Goal: Task Accomplishment & Management: Manage account settings

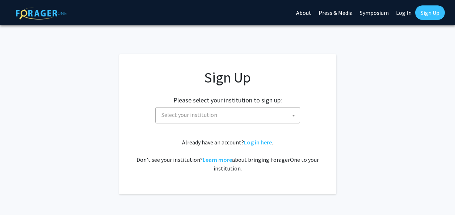
click at [281, 99] on h2 "Please select your institution to sign up:" at bounding box center [227, 100] width 109 height 8
click at [252, 112] on span "Select your institution" at bounding box center [229, 115] width 141 height 15
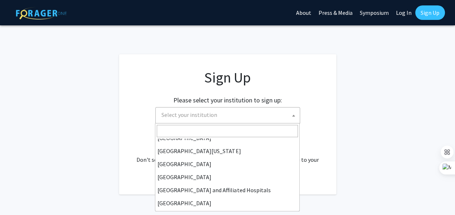
scroll to position [109, 0]
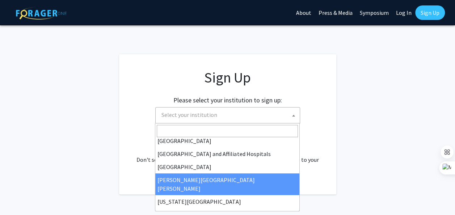
select select "1"
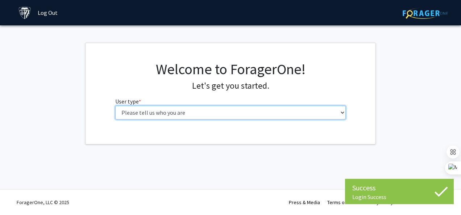
click at [302, 112] on select "Please tell us who you are Undergraduate Student Master's Student Doctoral Cand…" at bounding box center [230, 113] width 231 height 14
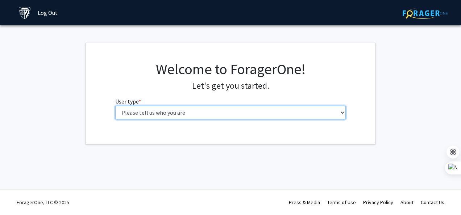
select select "2: masters"
click at [115, 106] on select "Please tell us who you are Undergraduate Student Master's Student Doctoral Cand…" at bounding box center [230, 113] width 231 height 14
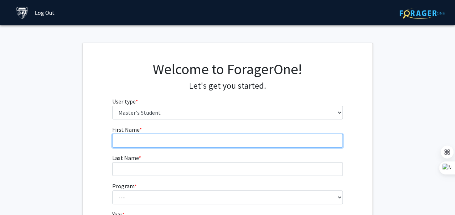
click at [288, 136] on input "First Name * required" at bounding box center [227, 141] width 231 height 14
type input "[PERSON_NAME]"
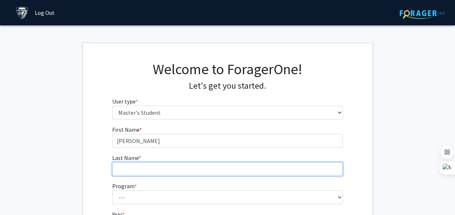
type input "Zhang"
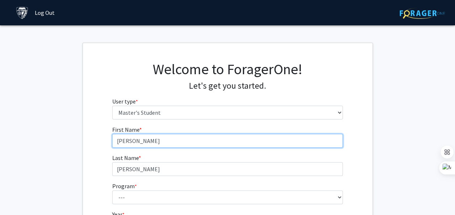
type input "Tairan"
drag, startPoint x: 121, startPoint y: 138, endPoint x: 74, endPoint y: 135, distance: 47.6
click at [74, 135] on fg-get-started "Welcome to ForagerOne! Let's get you started. User type * required Please tell …" at bounding box center [227, 172] width 455 height 258
type input "Zihan"
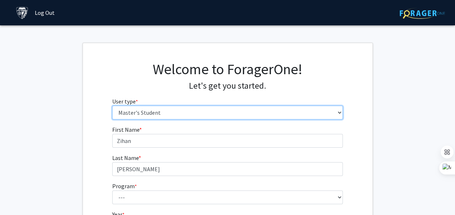
drag, startPoint x: 208, startPoint y: 114, endPoint x: 200, endPoint y: 119, distance: 9.1
click at [207, 114] on select "Please tell us who you are Undergraduate Student Master's Student Doctoral Cand…" at bounding box center [227, 113] width 231 height 14
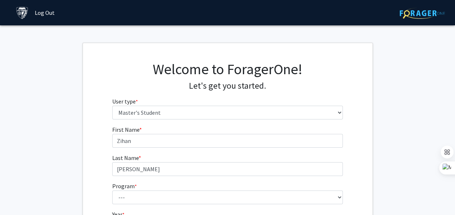
click at [359, 119] on div "Welcome to ForagerOne! Let's get you started. User type * required Please tell …" at bounding box center [228, 92] width 290 height 65
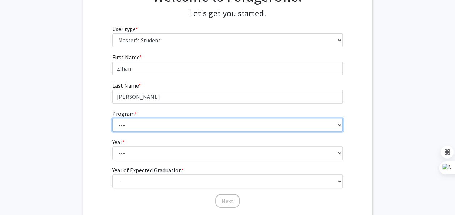
click at [295, 118] on select "--- Anatomy Education Applied and Computational Mathematics Applied Biomedical …" at bounding box center [227, 125] width 231 height 14
select select "68: 56"
click at [112, 118] on select "--- Anatomy Education Applied and Computational Mathematics Applied Biomedical …" at bounding box center [227, 125] width 231 height 14
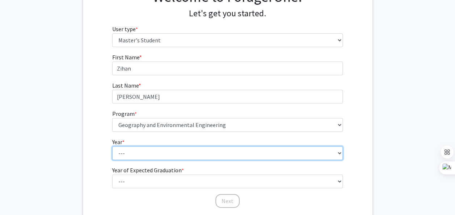
click at [253, 147] on select "--- First Year Second Year" at bounding box center [227, 153] width 231 height 14
select select "1: first_year"
click at [112, 146] on select "--- First Year Second Year" at bounding box center [227, 153] width 231 height 14
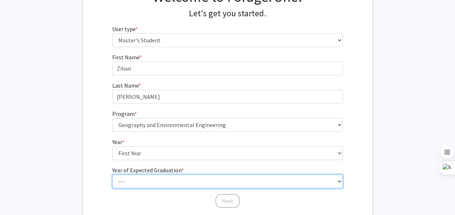
click at [248, 181] on select "--- 2025 2026 2027 2028 2029 2030 2031 2032 2033 2034" at bounding box center [227, 182] width 231 height 14
select select "3: 2027"
click at [112, 175] on select "--- 2025 2026 2027 2028 2029 2030 2031 2032 2033 2034" at bounding box center [227, 182] width 231 height 14
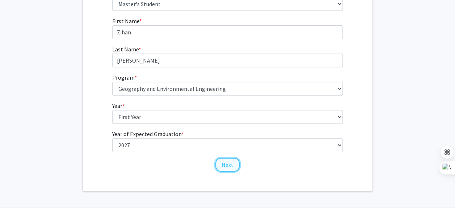
click at [228, 163] on button "Next" at bounding box center [227, 165] width 24 height 14
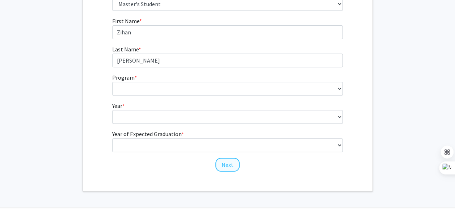
scroll to position [14, 0]
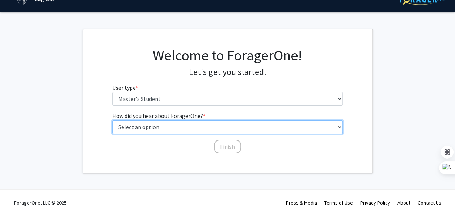
click at [247, 126] on select "Select an option Peer/student recommendation Faculty/staff recommendation Unive…" at bounding box center [227, 127] width 231 height 14
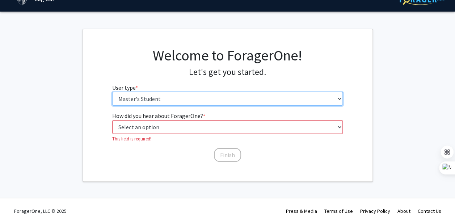
click at [237, 95] on select "Please tell us who you are Undergraduate Student Master's Student Doctoral Cand…" at bounding box center [227, 99] width 231 height 14
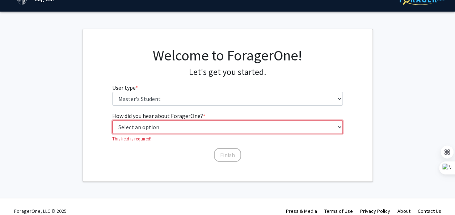
click at [239, 127] on select "Select an option Peer/student recommendation Faculty/staff recommendation Unive…" at bounding box center [227, 127] width 231 height 14
select select "3: university_website"
click at [112, 120] on select "Select an option Peer/student recommendation Faculty/staff recommendation Unive…" at bounding box center [227, 127] width 231 height 14
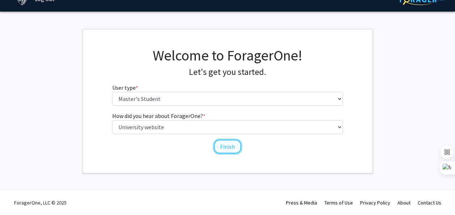
click at [227, 146] on button "Finish" at bounding box center [227, 147] width 27 height 14
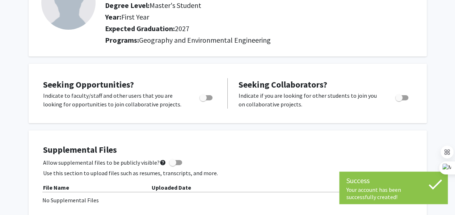
scroll to position [109, 0]
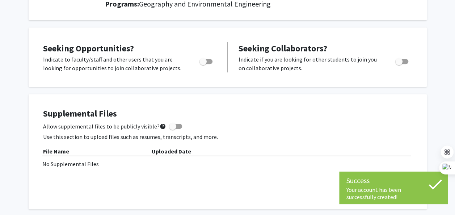
drag, startPoint x: 320, startPoint y: 93, endPoint x: 328, endPoint y: 92, distance: 8.4
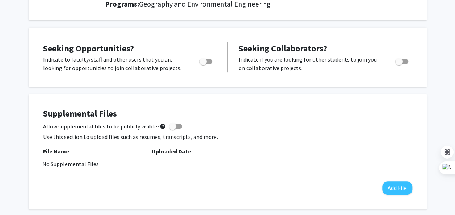
click at [206, 60] on span "Toggle" at bounding box center [203, 61] width 7 height 7
click at [203, 64] on input "Are you actively seeking opportunities?" at bounding box center [203, 64] width 0 height 0
checkbox input "true"
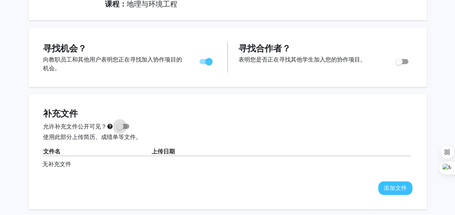
click at [123, 125] on span at bounding box center [119, 126] width 7 height 7
click at [120, 129] on input "允许补充文件公开可见？ help" at bounding box center [120, 129] width 0 height 0
checkbox input "true"
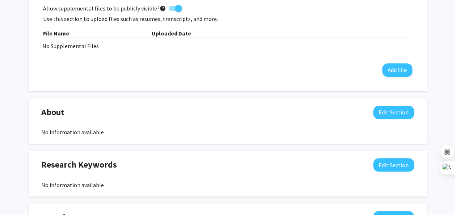
scroll to position [254, 0]
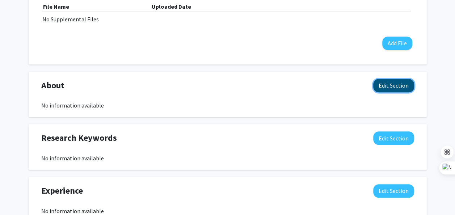
click at [388, 87] on button "Edit Section" at bounding box center [393, 85] width 41 height 13
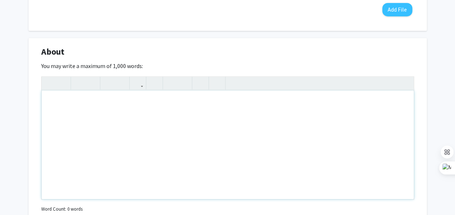
scroll to position [217, 0]
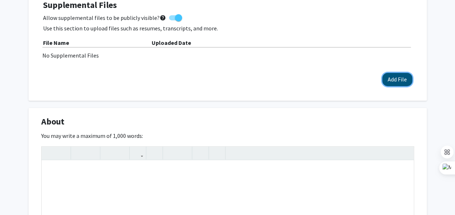
click at [388, 81] on button "Add File" at bounding box center [397, 79] width 30 height 13
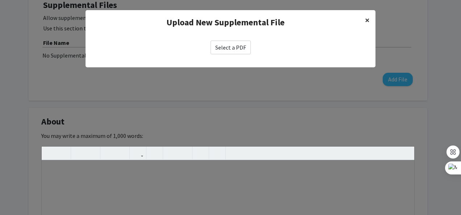
click at [367, 18] on span "×" at bounding box center [367, 19] width 5 height 11
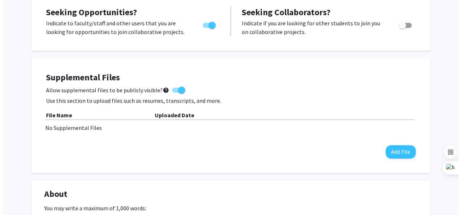
scroll to position [181, 0]
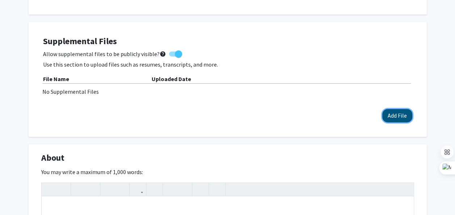
click at [392, 113] on button "Add File" at bounding box center [397, 115] width 30 height 13
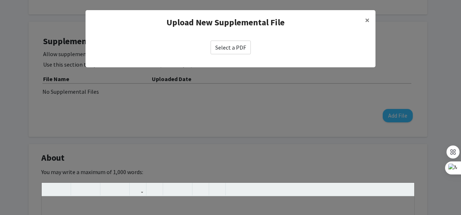
click at [225, 46] on label "Select a PDF" at bounding box center [230, 48] width 40 height 14
click at [0, 0] on input "Select a PDF" at bounding box center [0, 0] width 0 height 0
click at [233, 45] on label "Select a PDF" at bounding box center [230, 48] width 40 height 14
click at [0, 0] on input "Select a PDF" at bounding box center [0, 0] width 0 height 0
click at [233, 47] on label "Select a PDF" at bounding box center [230, 48] width 40 height 14
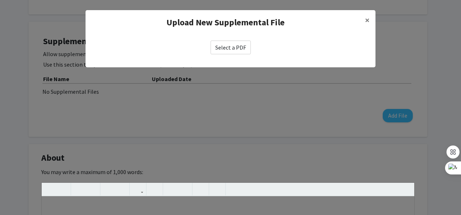
click at [0, 0] on input "Select a PDF" at bounding box center [0, 0] width 0 height 0
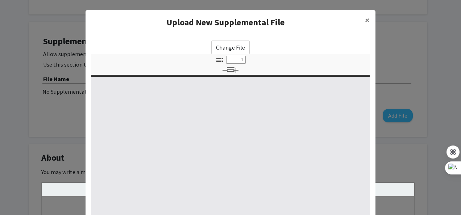
type input "0"
select select "custom"
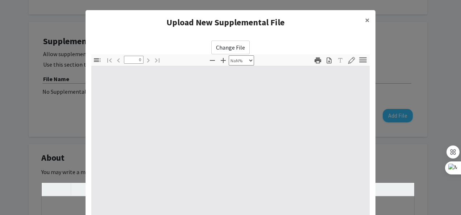
type input "1"
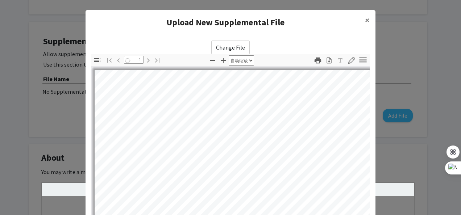
select select "auto"
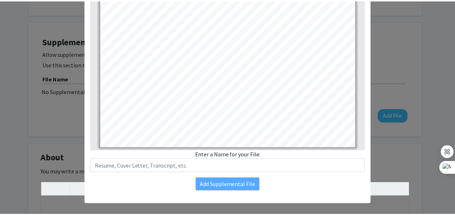
scroll to position [127, 0]
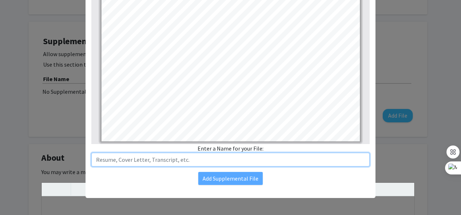
click at [181, 159] on input "text" at bounding box center [230, 160] width 278 height 14
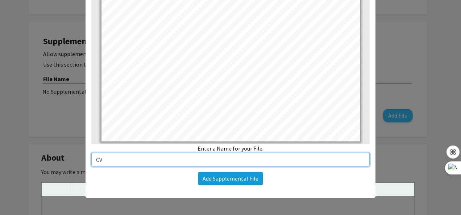
type input "CV"
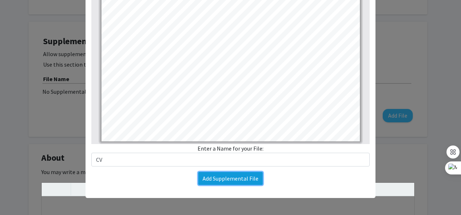
click at [230, 183] on button "Add Supplemental File" at bounding box center [230, 178] width 64 height 13
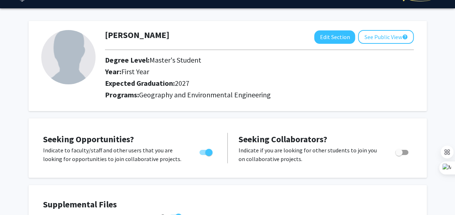
scroll to position [0, 0]
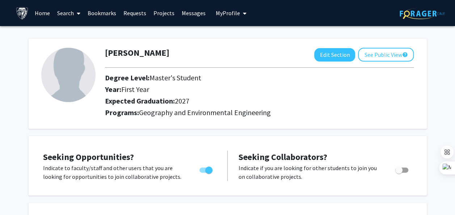
click at [69, 71] on img at bounding box center [68, 75] width 54 height 54
drag, startPoint x: 69, startPoint y: 71, endPoint x: 54, endPoint y: 61, distance: 18.2
click at [54, 61] on img at bounding box center [68, 75] width 54 height 54
click at [240, 11] on span "My profile dropdown to access profile and logout" at bounding box center [243, 13] width 7 height 25
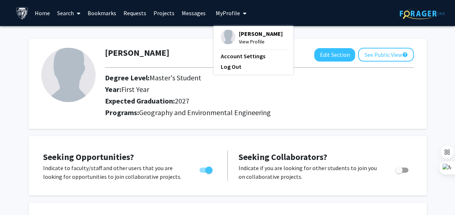
click at [224, 39] on img at bounding box center [228, 37] width 14 height 14
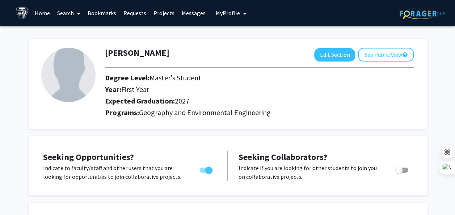
click at [235, 17] on font "My Profile" at bounding box center [228, 12] width 24 height 7
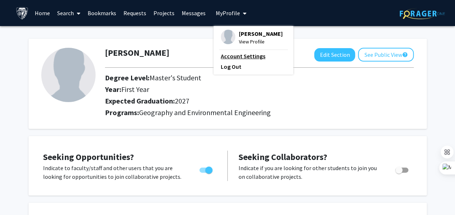
click at [248, 53] on link "Account Settings" at bounding box center [253, 56] width 65 height 9
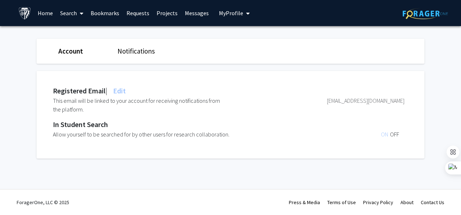
click at [142, 53] on link "Notifications" at bounding box center [135, 51] width 37 height 9
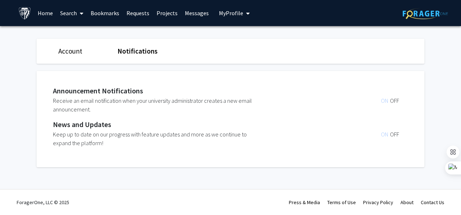
click at [83, 50] on div "Account" at bounding box center [82, 51] width 59 height 11
click at [238, 8] on button "My Profile" at bounding box center [234, 13] width 35 height 26
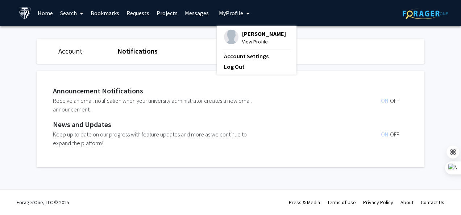
click at [225, 41] on img at bounding box center [231, 37] width 14 height 14
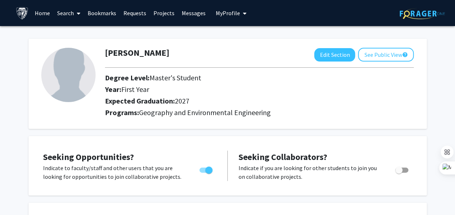
click at [65, 61] on img at bounding box center [68, 75] width 54 height 54
click at [338, 55] on button "Edit Section" at bounding box center [334, 54] width 41 height 13
select select "first_year"
select select "2027"
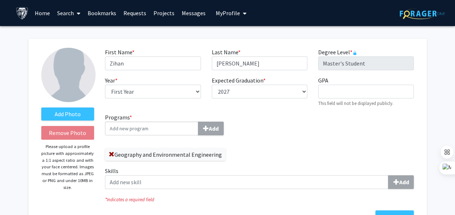
click at [80, 73] on img at bounding box center [68, 75] width 54 height 54
click at [71, 119] on label "Add Photo" at bounding box center [67, 114] width 53 height 13
click at [0, 0] on input "Add Photo" at bounding box center [0, 0] width 0 height 0
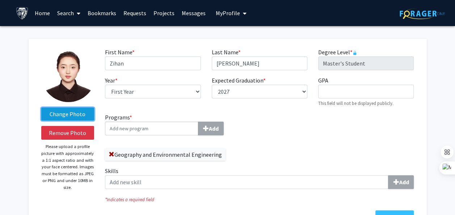
click at [77, 114] on label "Change Photo" at bounding box center [67, 114] width 53 height 13
click at [0, 0] on input "Change Photo" at bounding box center [0, 0] width 0 height 0
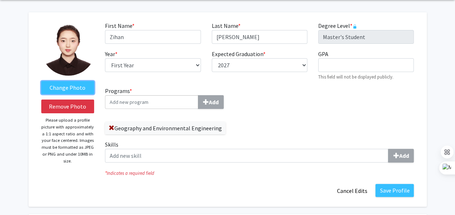
scroll to position [36, 0]
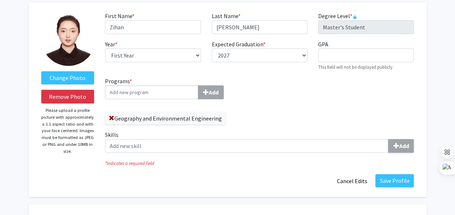
click at [164, 90] on input "Programs * Add" at bounding box center [151, 92] width 93 height 14
click at [159, 119] on label "Geography and Environmental Engineering" at bounding box center [165, 118] width 121 height 12
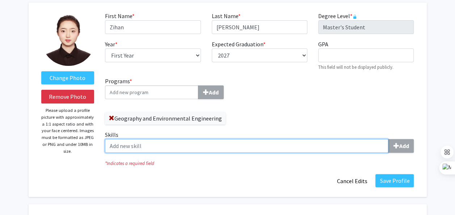
drag, startPoint x: 305, startPoint y: 143, endPoint x: 310, endPoint y: 143, distance: 5.1
click at [305, 143] on input "Skills Add" at bounding box center [247, 146] width 284 height 14
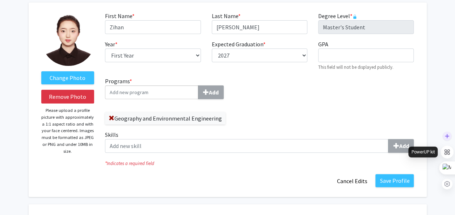
click at [412, 148] on div "PowerUP kit" at bounding box center [423, 152] width 29 height 11
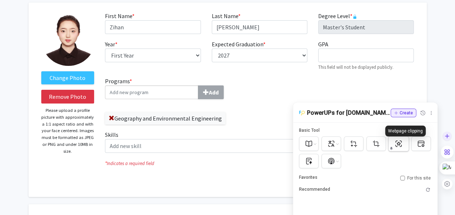
click at [404, 143] on div "Basic Tool Favorites For this site Recommended Discover More PowerUPs" at bounding box center [365, 194] width 144 height 142
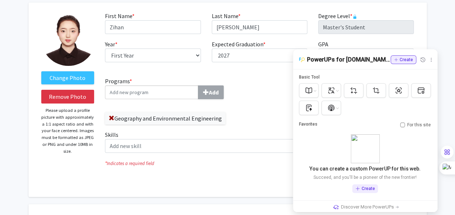
click at [275, 100] on div "Programs * Add Geography and Environmental Engineering Skills Add" at bounding box center [260, 118] width 320 height 82
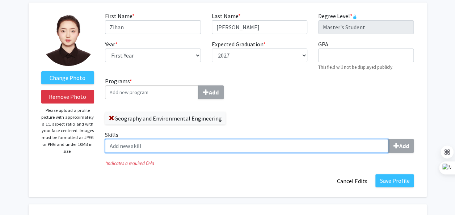
click at [287, 151] on input "Skills Add" at bounding box center [247, 146] width 284 height 14
click at [382, 146] on input "Skills Add" at bounding box center [247, 146] width 284 height 14
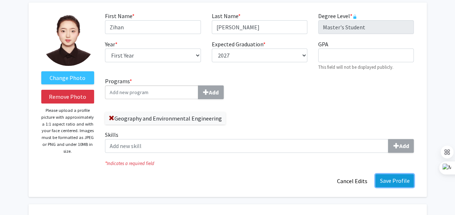
click at [390, 178] on button "Save Profile" at bounding box center [395, 180] width 38 height 13
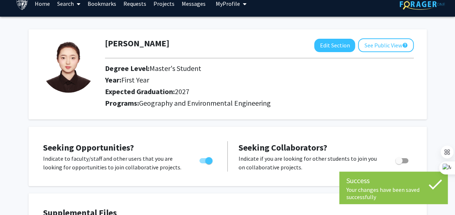
scroll to position [0, 0]
